Goal: Task Accomplishment & Management: Complete application form

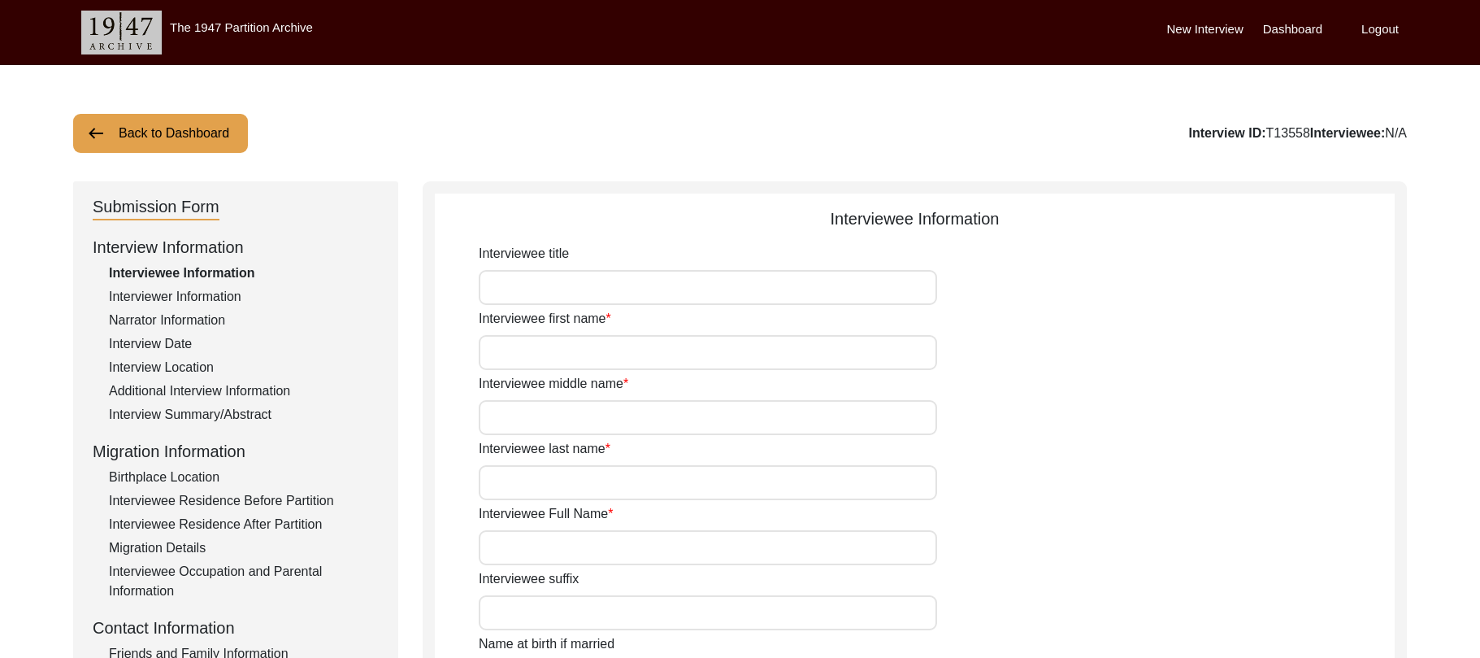
type input "Mr"
type input "[PERSON_NAME]"
type input "Haq"
type input "N/A"
type input "[PERSON_NAME]"
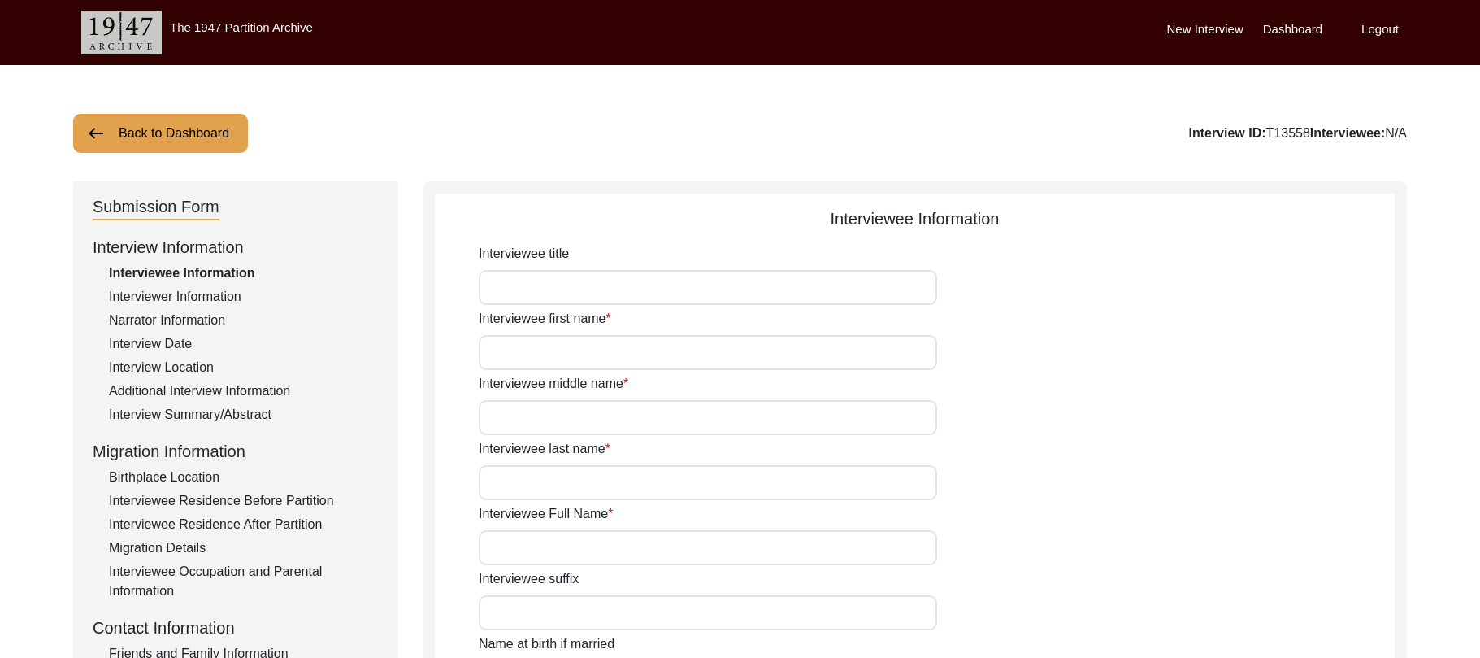
type input "N/A"
type input "[PERSON_NAME]"
type input "1935"
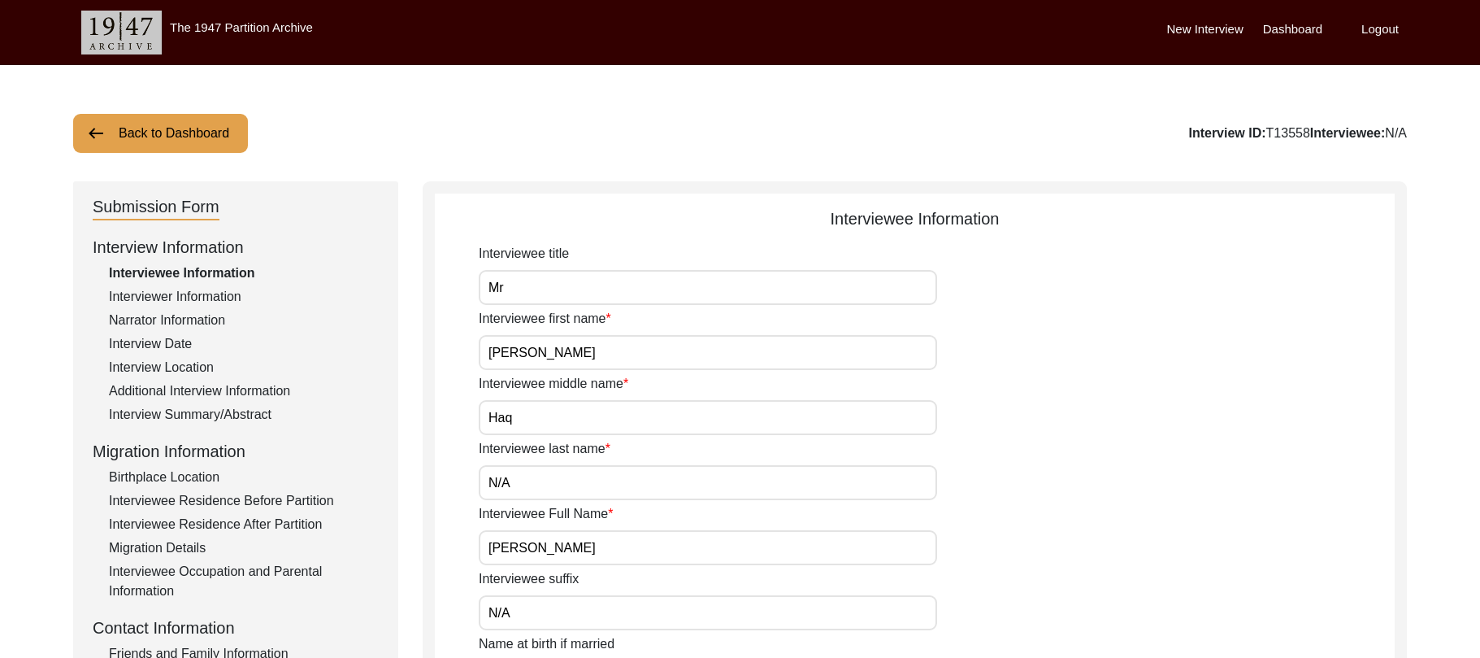
type input "90 Years"
type input "[DEMOGRAPHIC_DATA]"
type input "N/A"
type textarea "N/A"
type input "Punjabi"
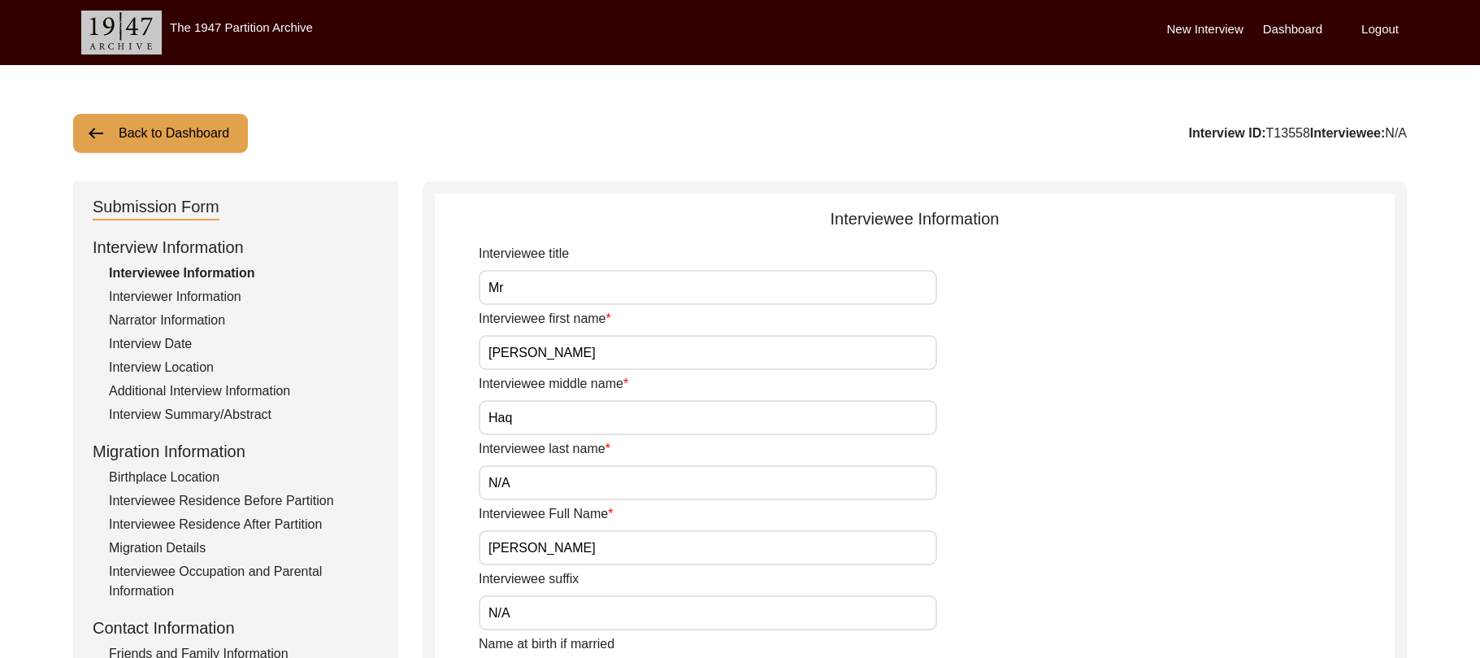
type input "Malwai"
type input "[DEMOGRAPHIC_DATA]"
type input "[PERSON_NAME] ([PERSON_NAME])"
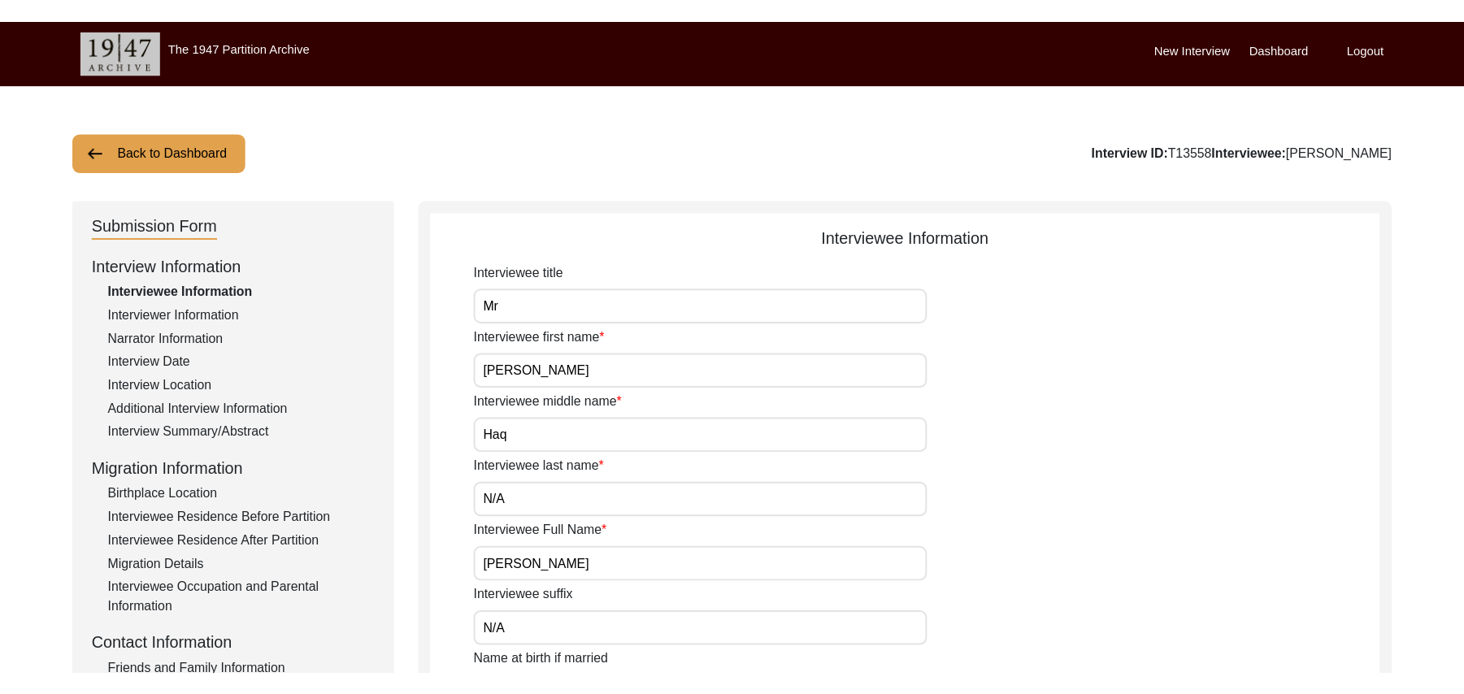
scroll to position [346, 0]
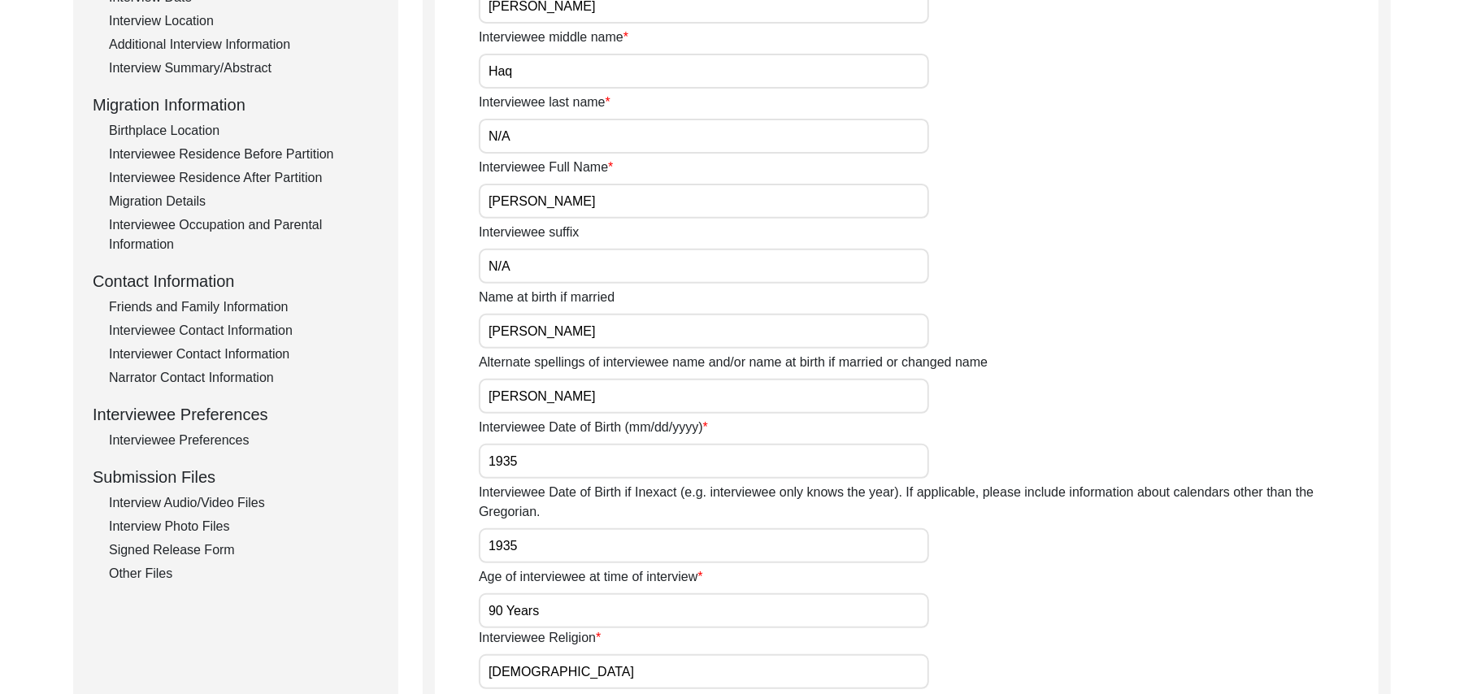
click at [257, 498] on div "Interview Audio/Video Files" at bounding box center [244, 503] width 270 height 20
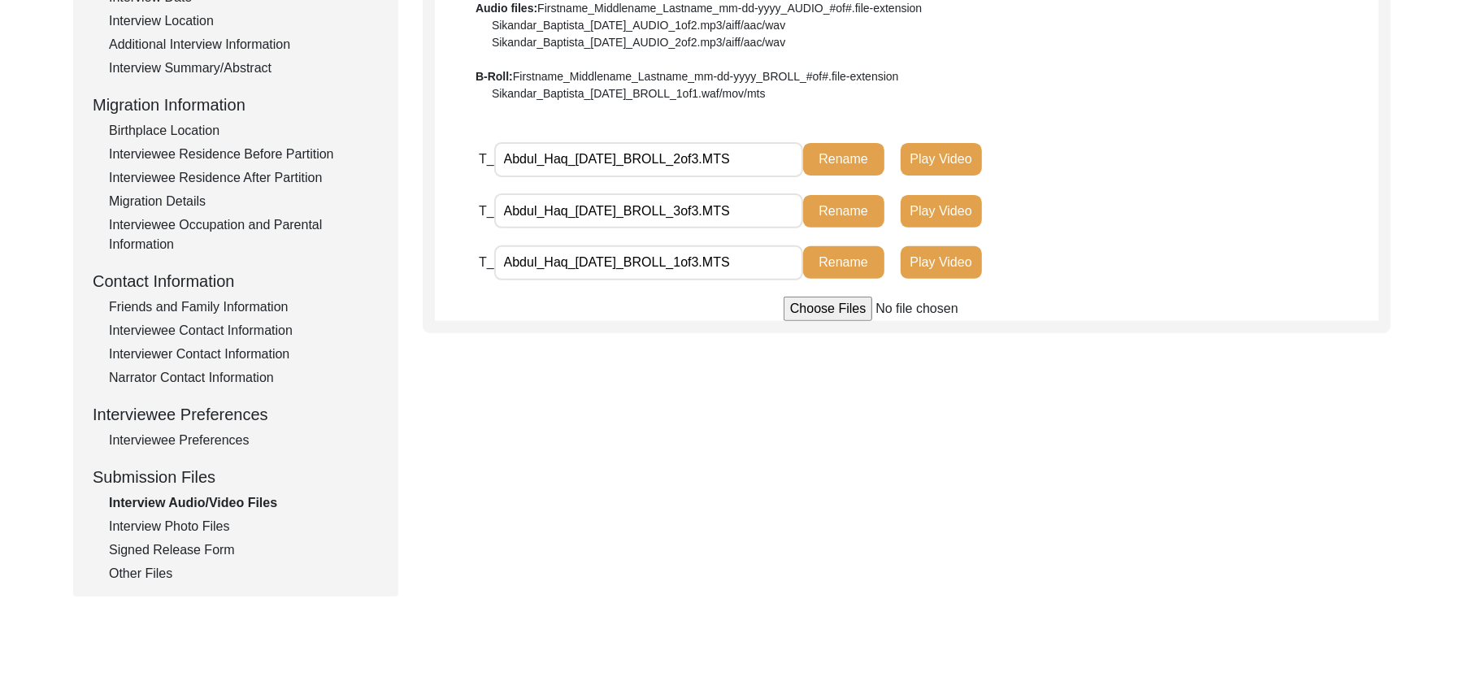
click at [798, 304] on input "file" at bounding box center [907, 309] width 246 height 24
click at [811, 309] on input "file" at bounding box center [907, 309] width 246 height 24
type input "C:\fakepath\Abdul_haq_[DATE]_VIDEO_1of2.MTS"
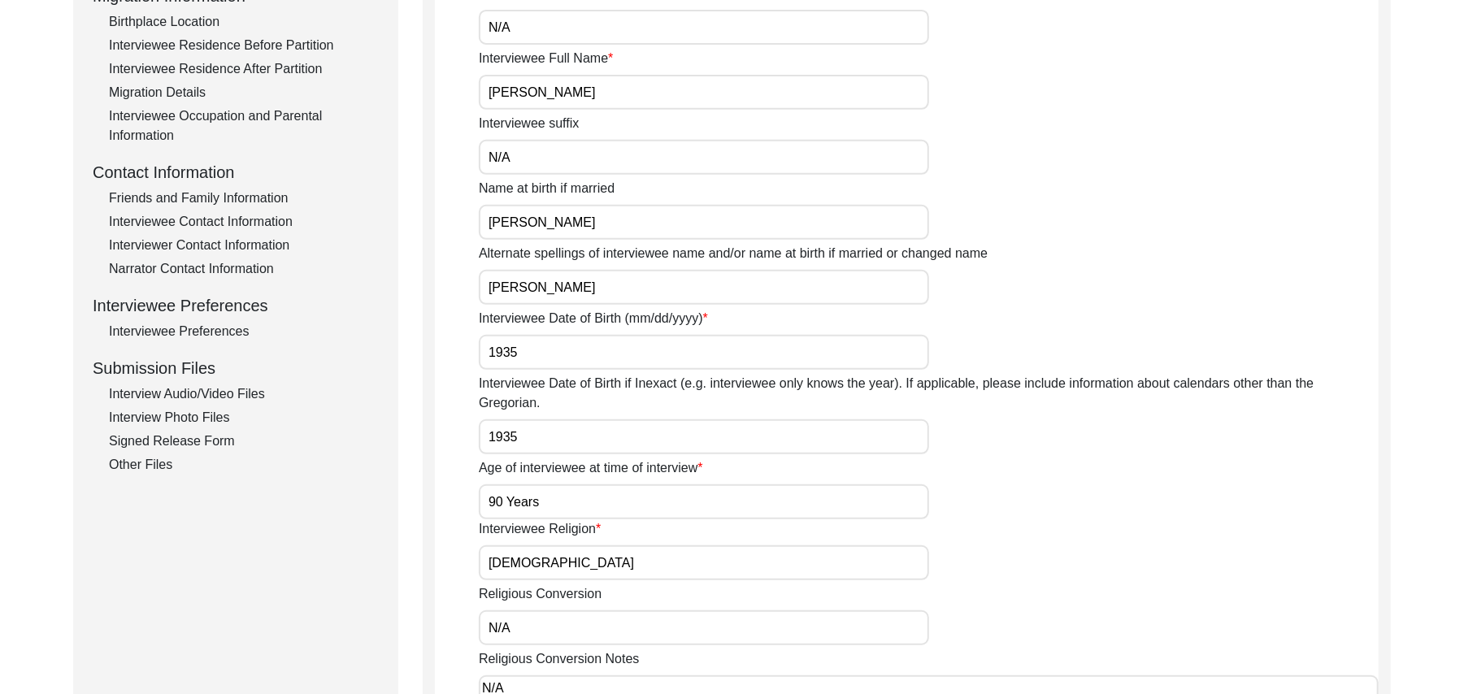
scroll to position [455, 0]
click at [251, 391] on div "Interview Audio/Video Files" at bounding box center [244, 395] width 270 height 20
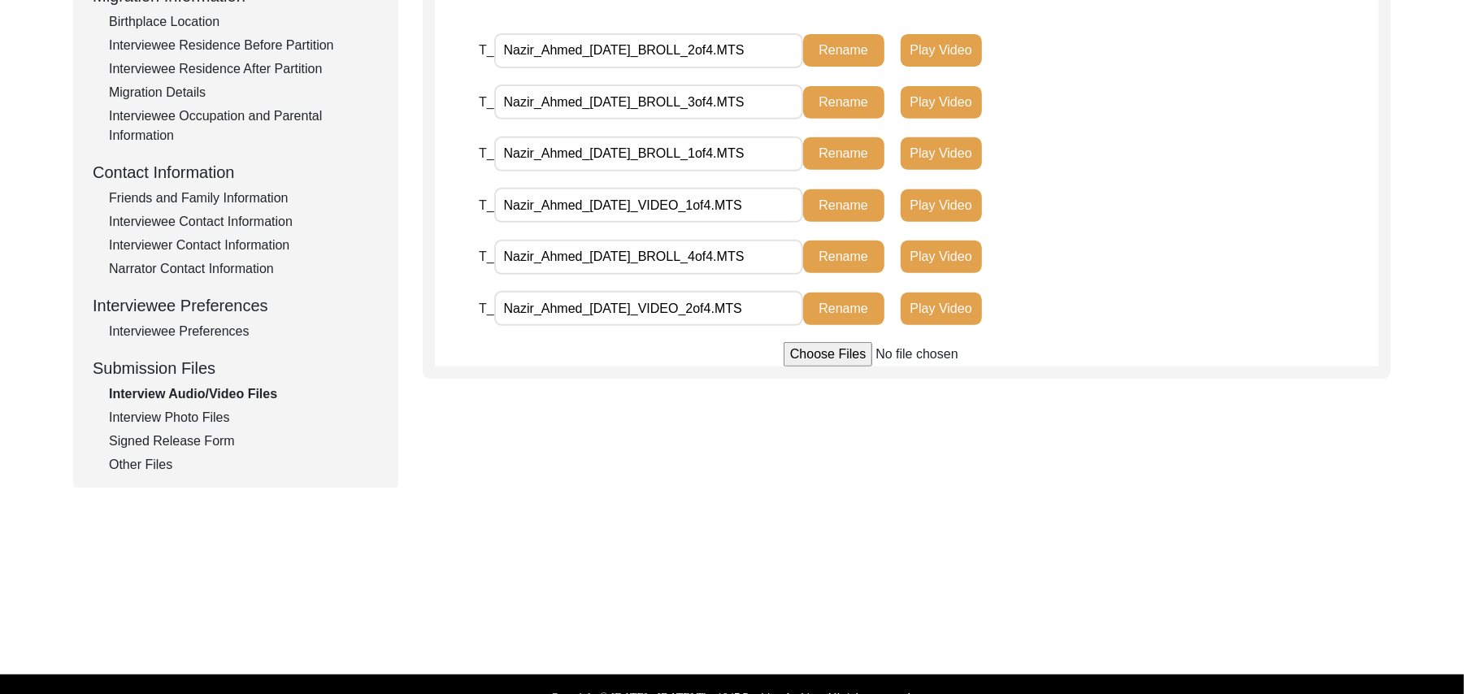
click at [810, 350] on input "file" at bounding box center [907, 354] width 246 height 24
click at [811, 356] on input "file" at bounding box center [907, 354] width 246 height 24
type input "C:\fakepath\Nazir_Ahmed_09-28-2025_VIDEO_3of4.MTS"
